Goal: Communication & Community: Answer question/provide support

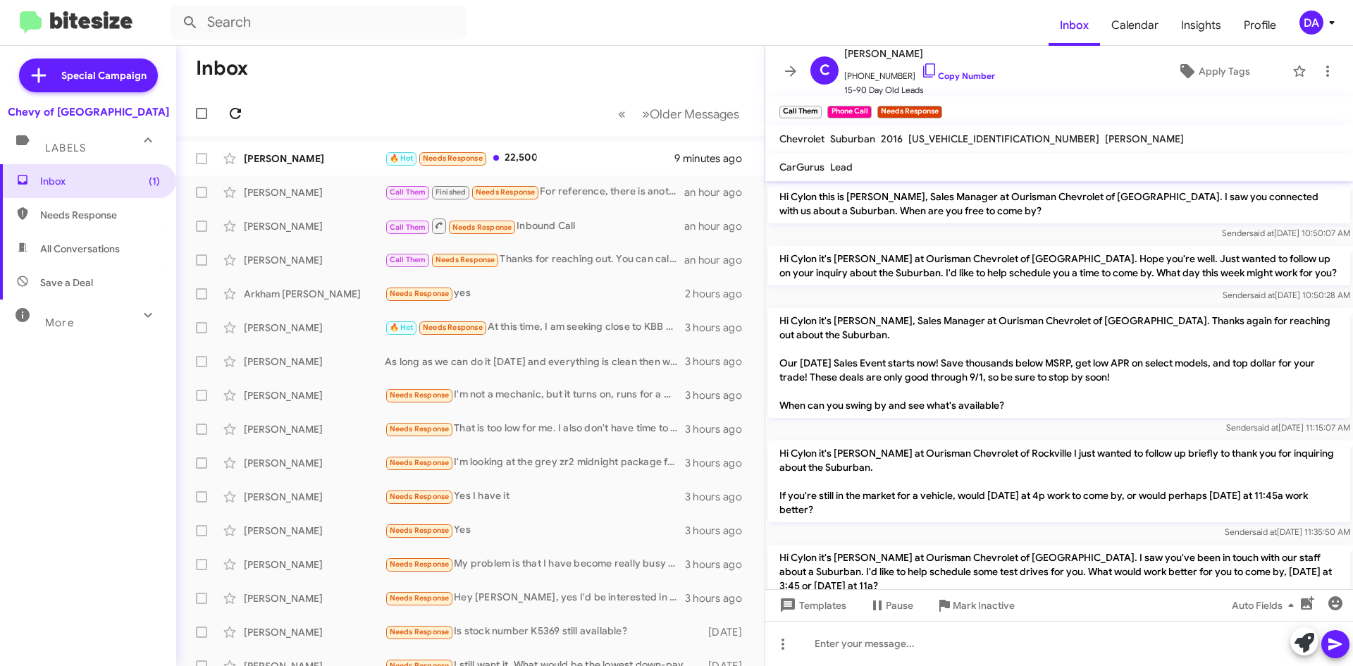
scroll to position [76, 0]
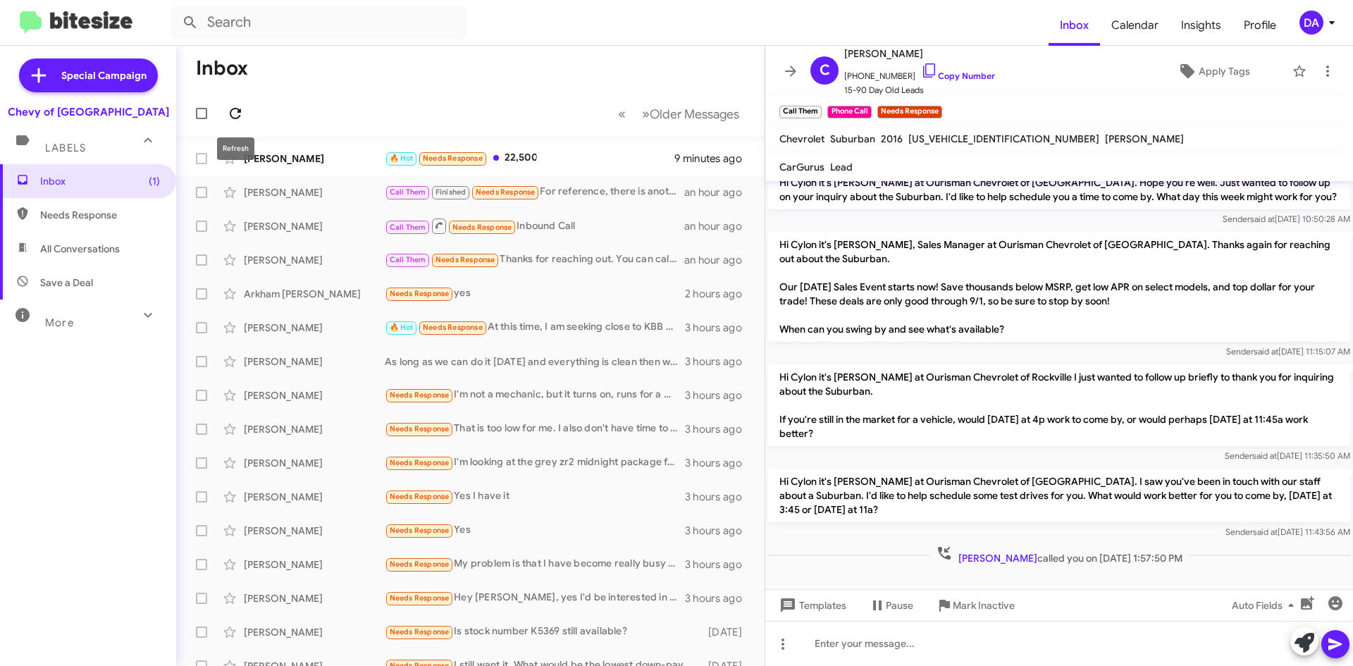
click at [232, 111] on icon at bounding box center [235, 113] width 17 height 17
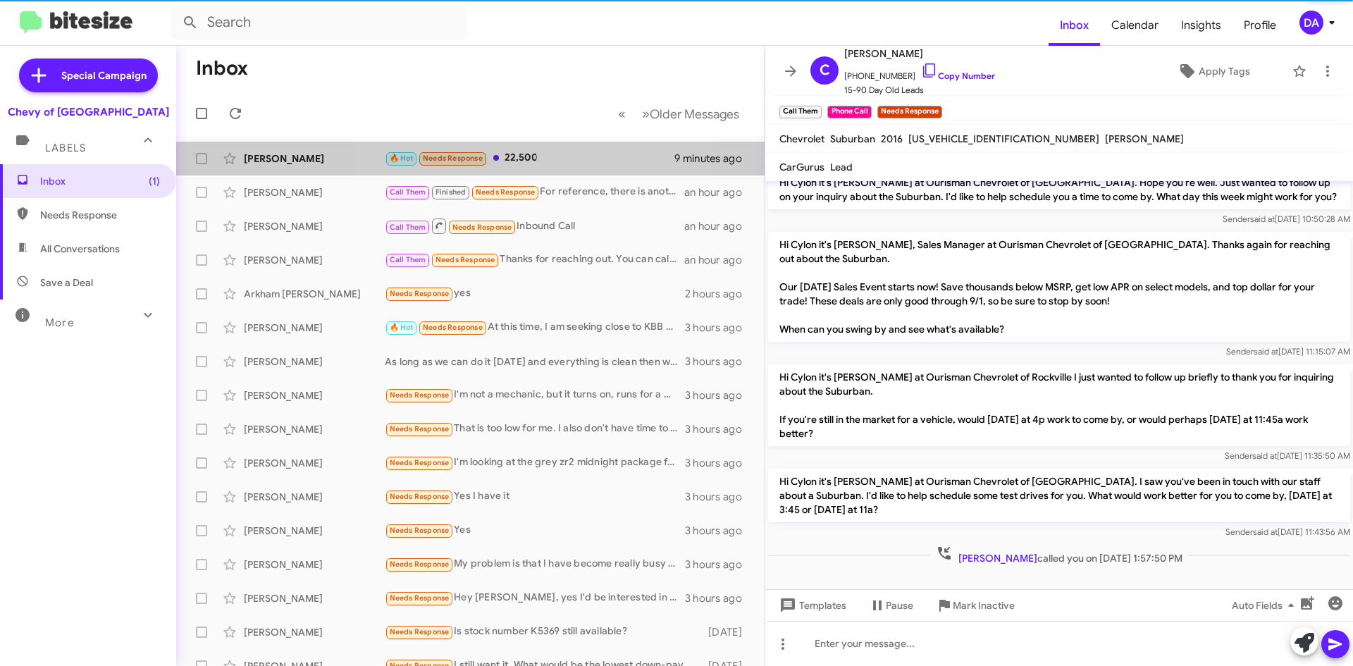
click at [487, 159] on span "Needs Response" at bounding box center [452, 157] width 69 height 13
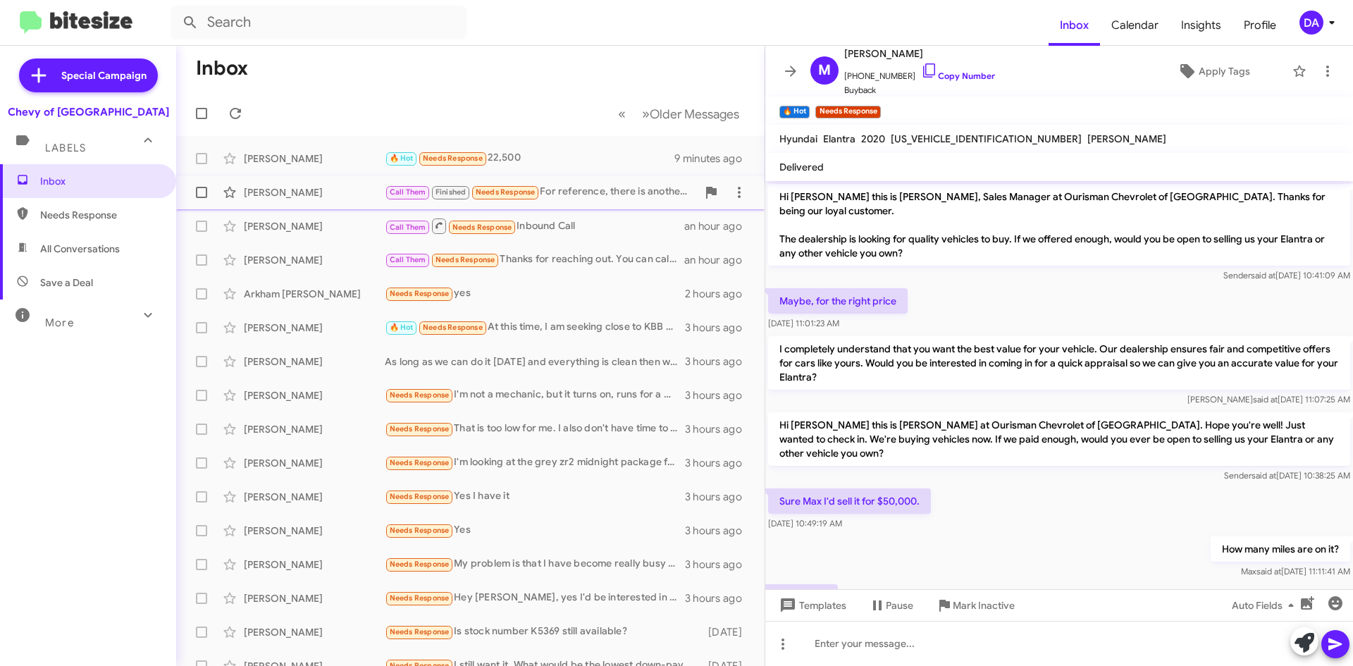
click at [565, 185] on div "Call Them Finished Needs Response For reference, there is another non-Mazda dea…" at bounding box center [541, 192] width 312 height 16
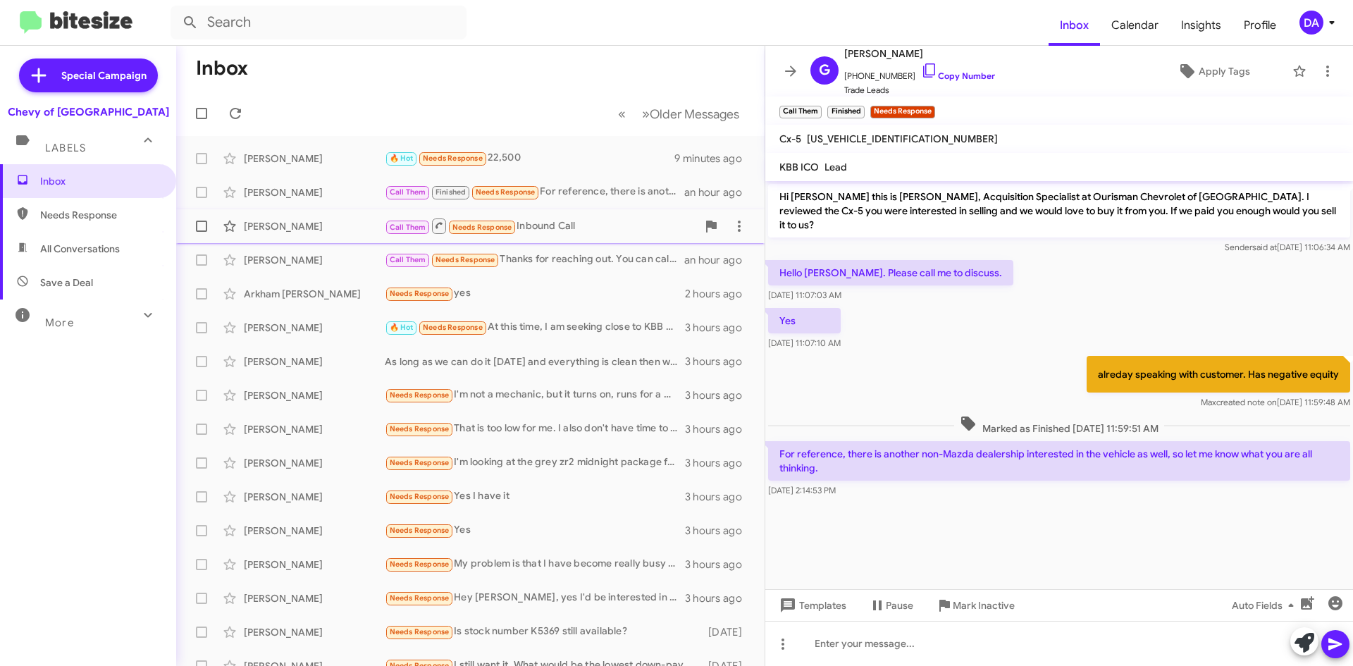
click at [346, 223] on div "[PERSON_NAME]" at bounding box center [314, 226] width 141 height 14
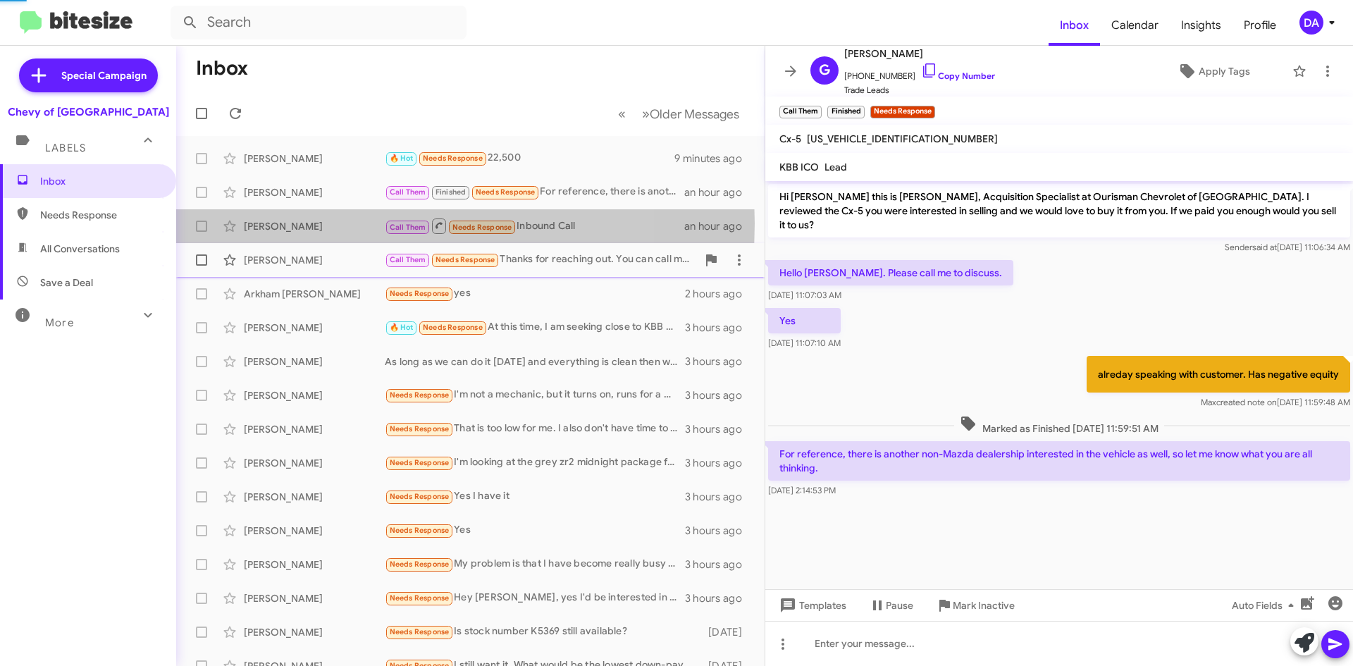
scroll to position [76, 0]
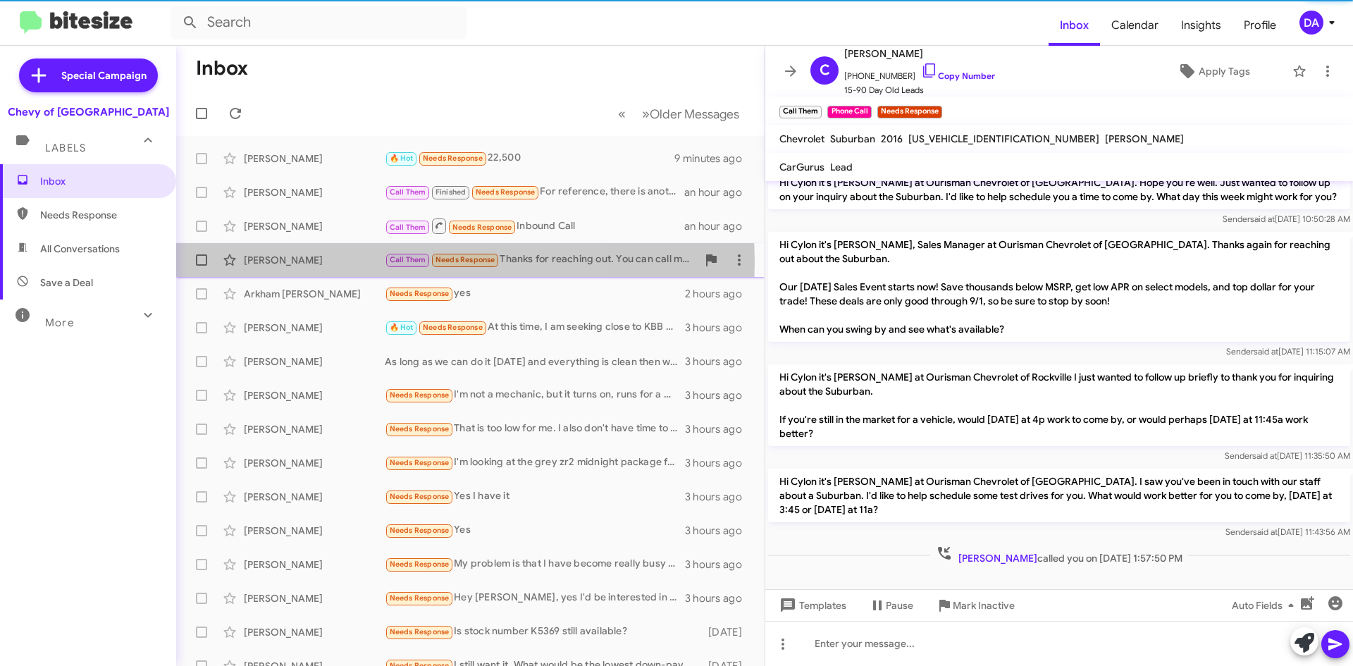
click at [323, 262] on div "[PERSON_NAME]" at bounding box center [314, 260] width 141 height 14
